Goal: Feedback & Contribution: Submit feedback/report problem

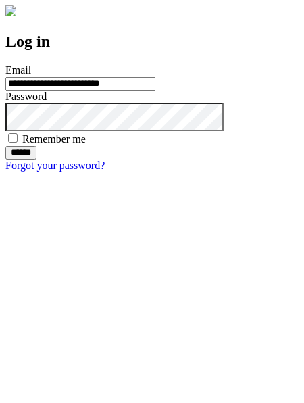
type input "**********"
click at [36, 159] on input "******" at bounding box center [20, 153] width 31 height 14
